Goal: Entertainment & Leisure: Consume media (video, audio)

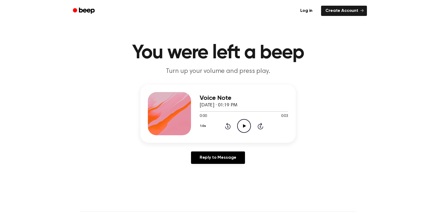
click at [246, 123] on icon "Play Audio" at bounding box center [244, 126] width 14 height 14
click at [246, 123] on icon "Pause Audio" at bounding box center [244, 126] width 14 height 14
click at [244, 126] on icon at bounding box center [244, 126] width 3 height 4
click at [244, 127] on icon "Play Audio" at bounding box center [244, 126] width 14 height 14
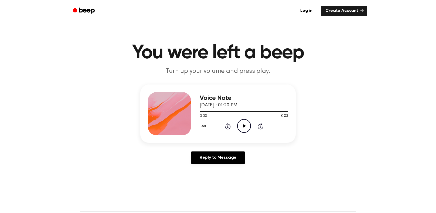
click at [244, 127] on icon "Play Audio" at bounding box center [244, 126] width 14 height 14
click at [247, 121] on icon "Play Audio" at bounding box center [244, 126] width 14 height 14
click at [242, 127] on icon "Play Audio" at bounding box center [244, 126] width 14 height 14
click at [244, 126] on icon at bounding box center [244, 126] width 3 height 4
click at [245, 125] on icon "Play Audio" at bounding box center [244, 126] width 14 height 14
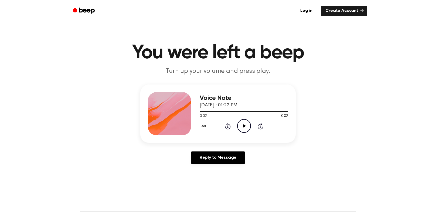
click at [243, 128] on icon "Play Audio" at bounding box center [244, 126] width 14 height 14
click at [244, 132] on icon "Play Audio" at bounding box center [244, 126] width 14 height 14
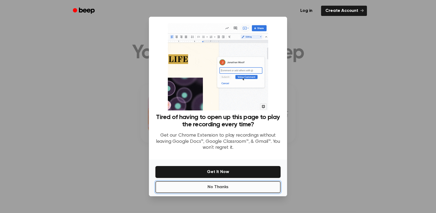
click at [190, 191] on button "No Thanks" at bounding box center [218, 187] width 125 height 12
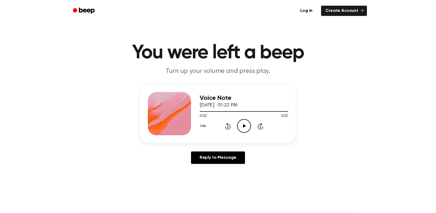
click at [244, 130] on icon "Play Audio" at bounding box center [244, 126] width 14 height 14
click at [247, 124] on icon "Play Audio" at bounding box center [244, 126] width 14 height 14
